Goal: Transaction & Acquisition: Purchase product/service

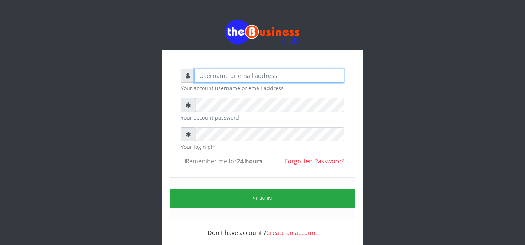
click at [308, 73] on input "text" at bounding box center [269, 76] width 150 height 14
type input "father"
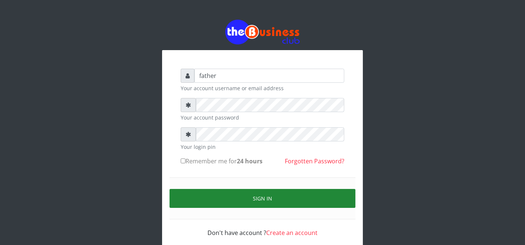
click at [256, 201] on button "Sign in" at bounding box center [262, 198] width 186 height 19
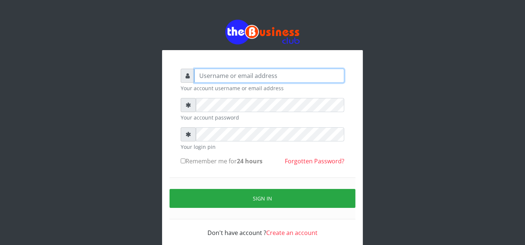
click at [207, 79] on input "text" at bounding box center [269, 76] width 150 height 14
type input "father"
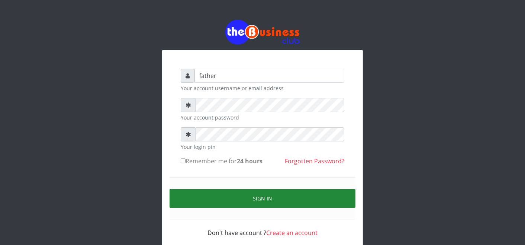
click at [264, 191] on button "Sign in" at bounding box center [262, 198] width 186 height 19
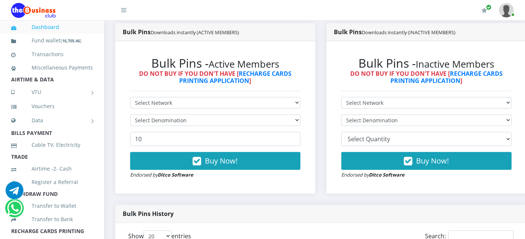
scroll to position [214, 0]
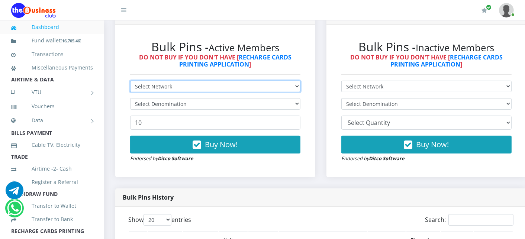
click at [210, 88] on select "Select Network MTN Globacom 9Mobile Airtel" at bounding box center [215, 87] width 170 height 12
select select "MTN"
click at [130, 81] on select "Select Network MTN Globacom 9Mobile Airtel" at bounding box center [215, 87] width 170 height 12
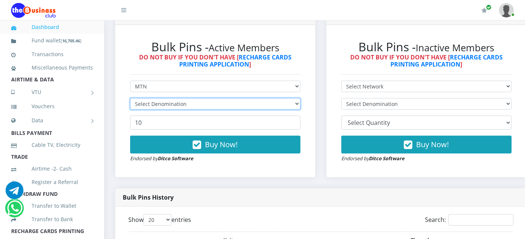
click at [199, 106] on select "Select Denomination" at bounding box center [215, 104] width 170 height 12
select select "96.99-100"
click at [130, 98] on select "Select Denomination MTN NGN100 - ₦96.99 MTN NGN200 - ₦193.98 MTN NGN400 - ₦387.…" at bounding box center [215, 104] width 170 height 12
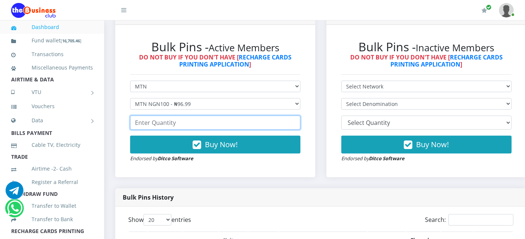
click at [178, 123] on input "number" at bounding box center [215, 123] width 170 height 14
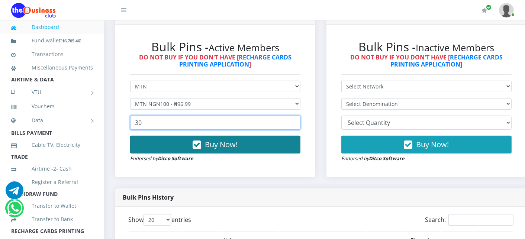
type input "30"
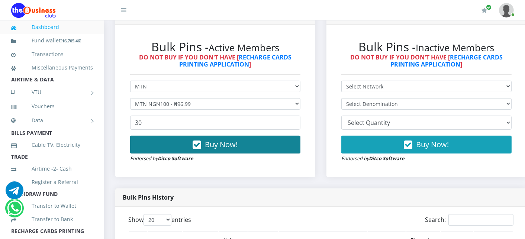
click at [179, 147] on button "Buy Now!" at bounding box center [215, 145] width 170 height 18
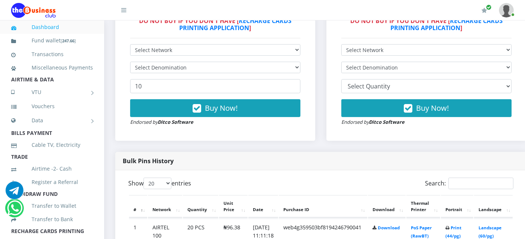
scroll to position [347, 0]
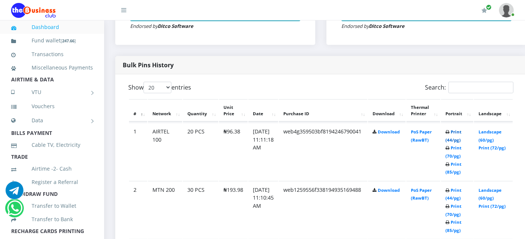
click at [461, 132] on link "Print (44/pg)" at bounding box center [453, 136] width 16 height 14
click at [461, 188] on link "Print (44/pg)" at bounding box center [453, 194] width 16 height 14
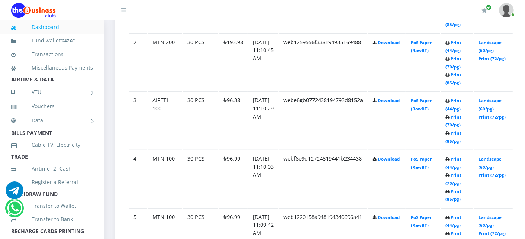
scroll to position [495, 0]
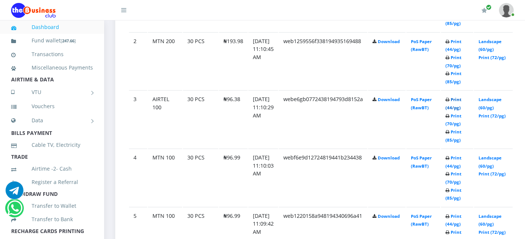
click at [461, 98] on link "Print (44/pg)" at bounding box center [453, 104] width 16 height 14
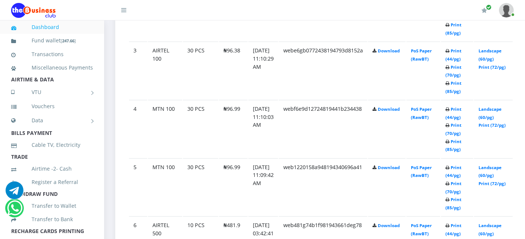
scroll to position [545, 0]
click at [461, 108] on link "Print (44/pg)" at bounding box center [453, 112] width 16 height 14
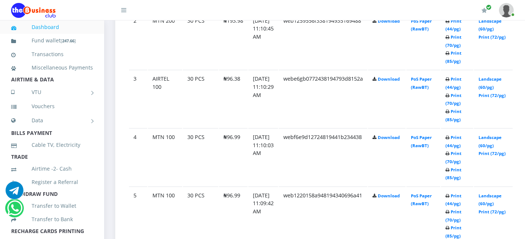
scroll to position [545, 0]
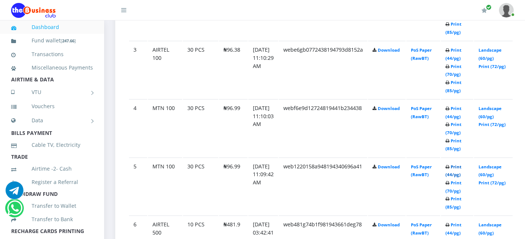
click at [461, 166] on link "Print (44/pg)" at bounding box center [453, 171] width 16 height 14
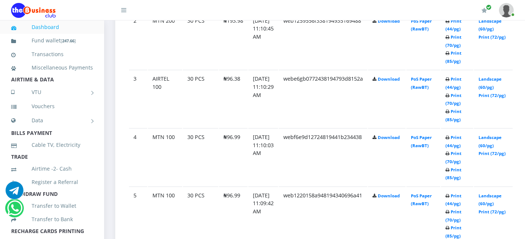
scroll to position [545, 0]
